Goal: Information Seeking & Learning: Learn about a topic

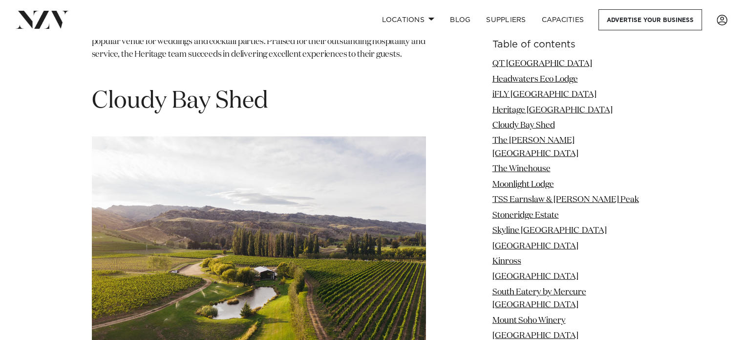
scroll to position [2687, 0]
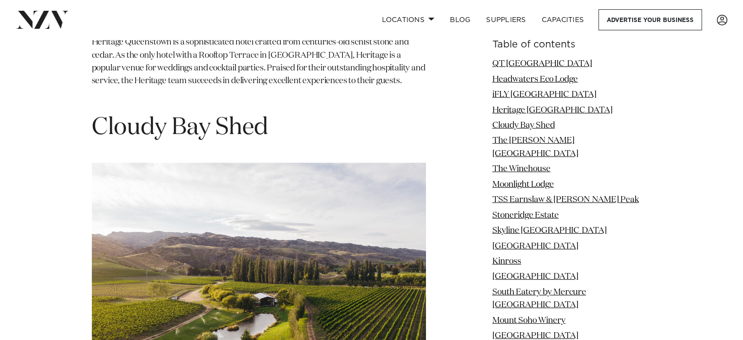
click at [526, 120] on li "Cloudy Bay Shed" at bounding box center [571, 125] width 159 height 13
click at [528, 124] on link "Cloudy Bay Shed" at bounding box center [523, 125] width 63 height 8
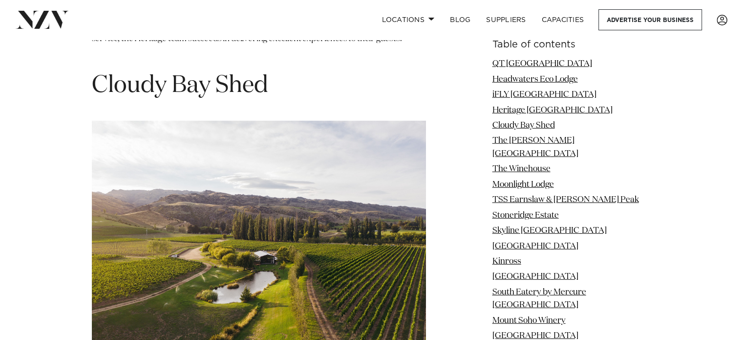
scroll to position [2729, 0]
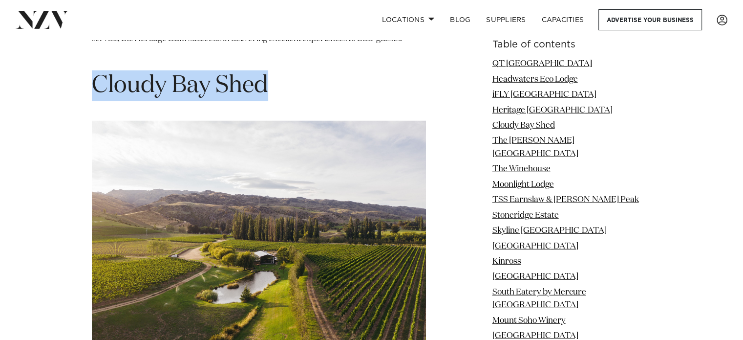
drag, startPoint x: 275, startPoint y: 50, endPoint x: 95, endPoint y: 63, distance: 180.2
click at [95, 70] on h1 "Cloudy Bay Shed" at bounding box center [259, 85] width 334 height 31
copy h1 "Cloudy Bay Shed"
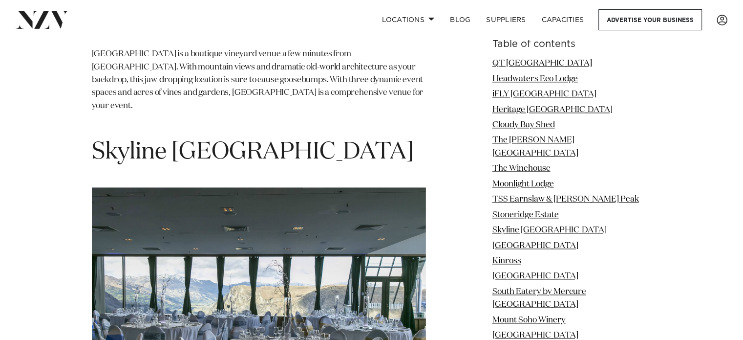
scroll to position [4976, 0]
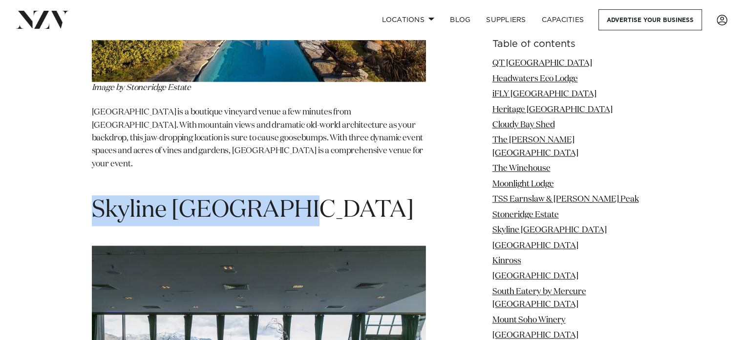
drag, startPoint x: 304, startPoint y: 96, endPoint x: 43, endPoint y: 90, distance: 260.5
copy span "Skyline [GEOGRAPHIC_DATA]"
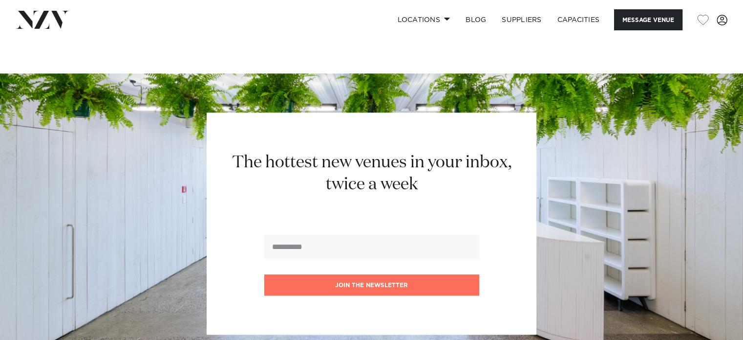
scroll to position [1124, 0]
